Goal: Task Accomplishment & Management: Complete application form

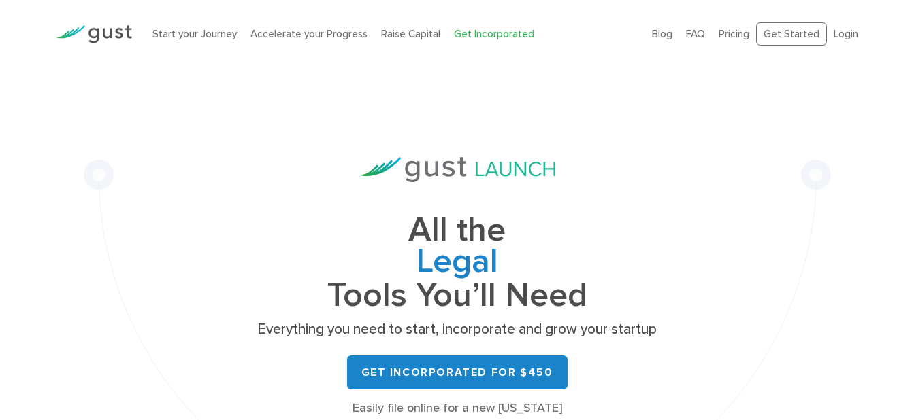
click at [799, 63] on div "Start your Journey Accelerate your Progress Raise Capital Get Incorporated Blog…" at bounding box center [457, 34] width 823 height 68
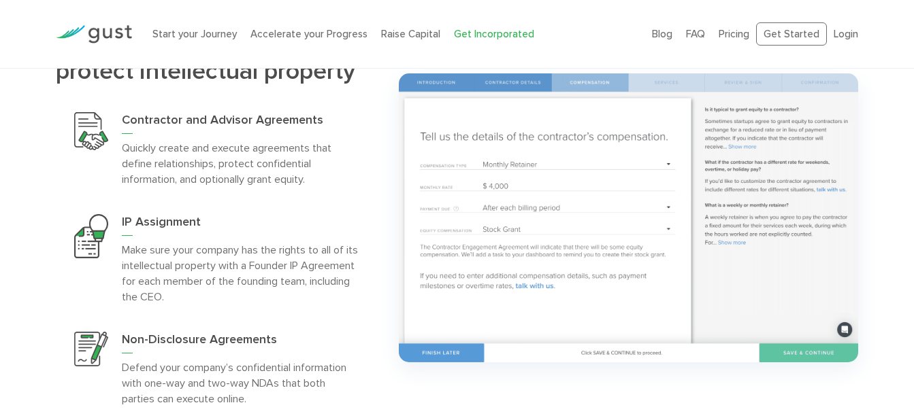
scroll to position [2771, 0]
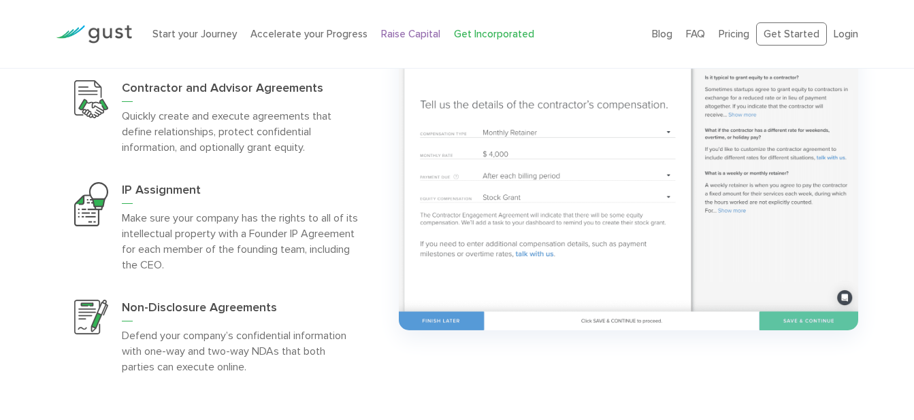
click at [396, 36] on link "Raise Capital" at bounding box center [410, 34] width 59 height 12
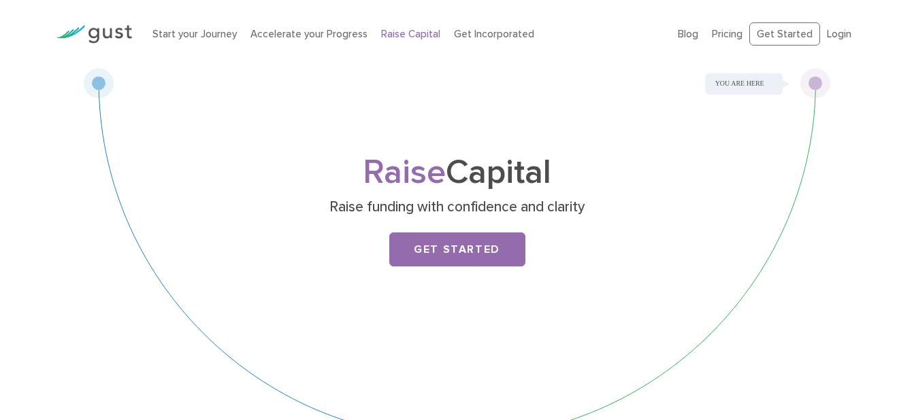
click at [396, 36] on link "Raise Capital" at bounding box center [410, 34] width 59 height 12
click at [451, 258] on link "Get Started" at bounding box center [457, 250] width 136 height 34
